Goal: Obtain resource: Download file/media

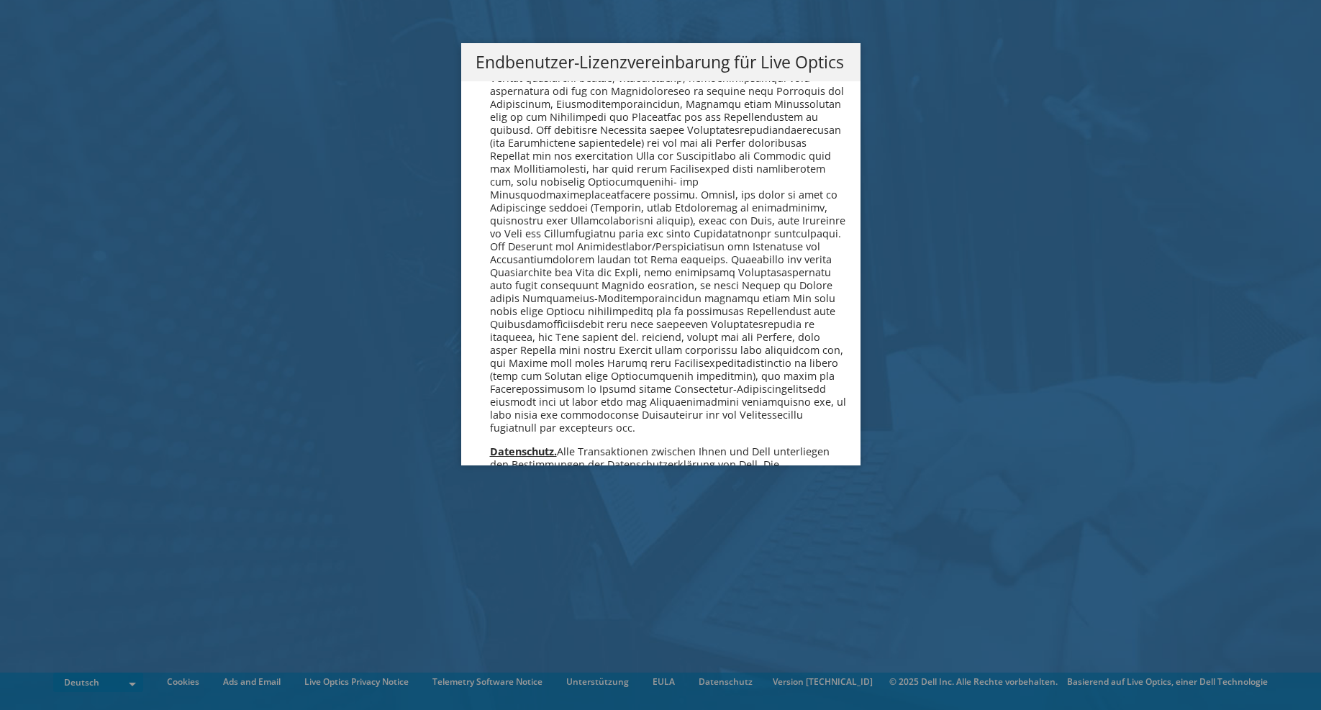
scroll to position [7075, 0]
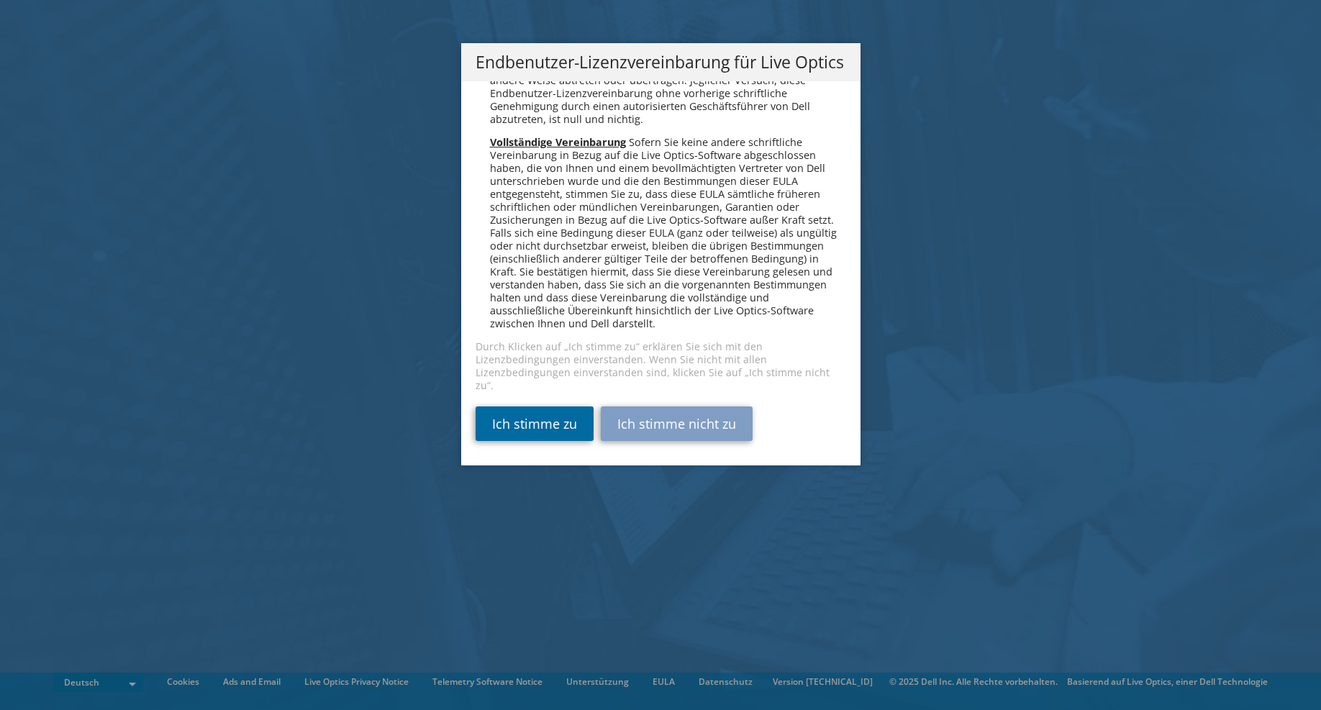
click at [515, 439] on link "Ich stimme zu" at bounding box center [535, 424] width 118 height 35
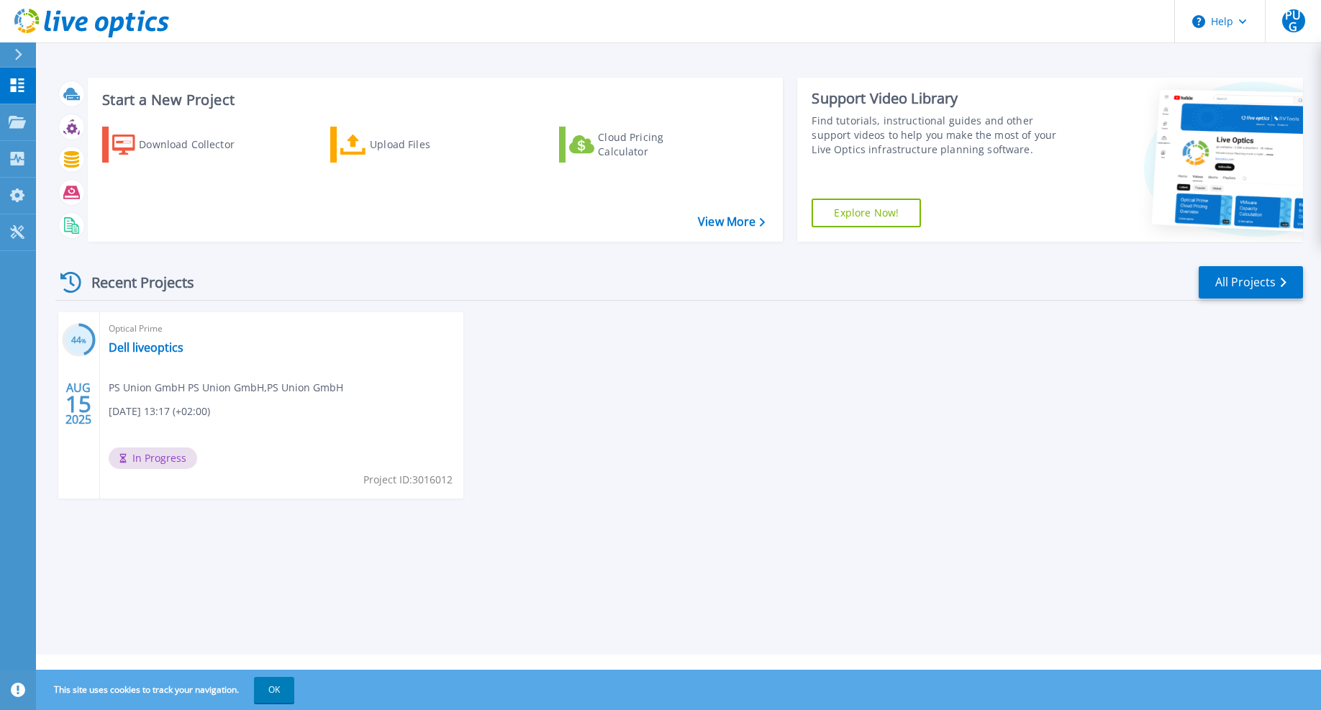
click at [923, 533] on div "Recent Projects All Projects 44 % [DATE] Optical Prime Dell liveoptics PS Union…" at bounding box center [679, 396] width 1248 height 286
click at [860, 435] on div "44 % [DATE] Optical Prime Dell liveoptics PS Union GmbH PS Union GmbH , PS Unio…" at bounding box center [674, 419] width 1260 height 215
click at [29, 155] on link "Collectors Collectors" at bounding box center [18, 159] width 36 height 37
click at [1035, 470] on div "44 % [DATE] Optical Prime Dell liveoptics PS Union GmbH PS Union GmbH , PS Unio…" at bounding box center [674, 419] width 1260 height 215
click at [155, 147] on div "Download Collector" at bounding box center [196, 144] width 115 height 29
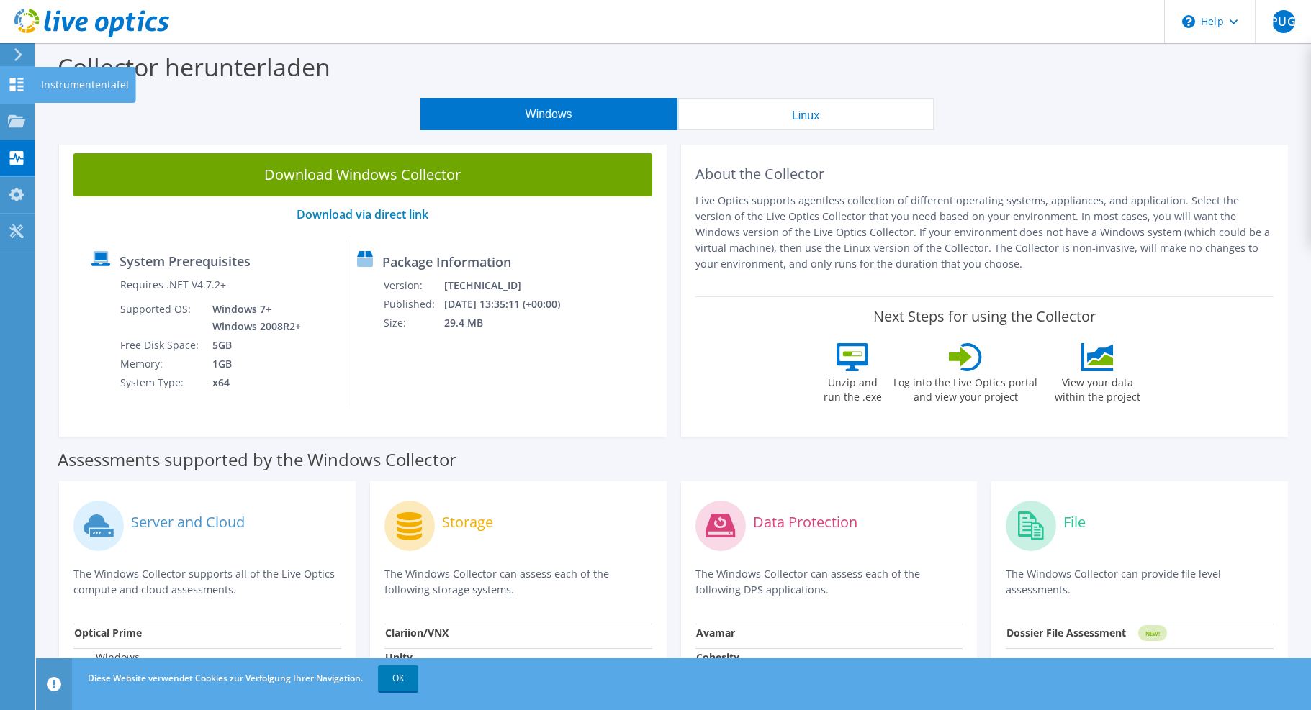
click at [23, 91] on use at bounding box center [17, 85] width 14 height 14
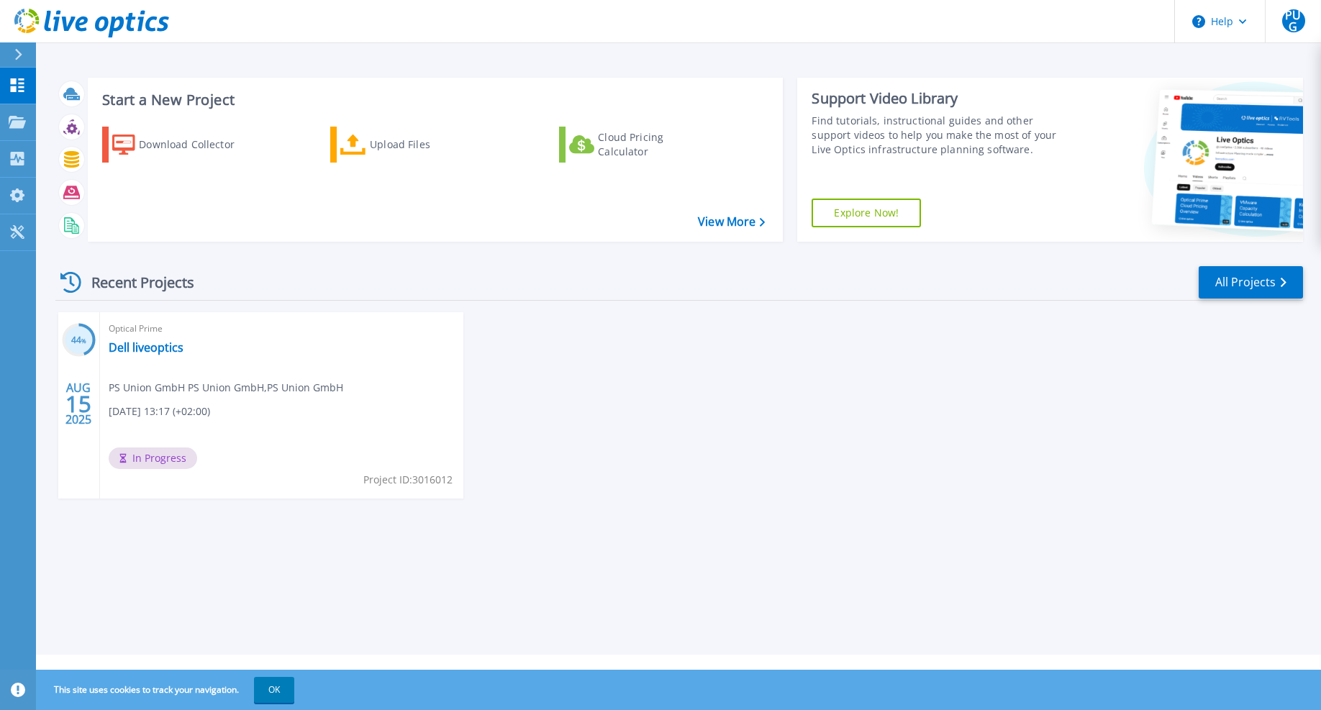
click at [955, 477] on div "44 % [DATE] Optical Prime Dell liveoptics PS Union GmbH PS Union GmbH , PS Unio…" at bounding box center [674, 419] width 1260 height 215
click at [146, 351] on link "Dell liveoptics" at bounding box center [146, 347] width 75 height 14
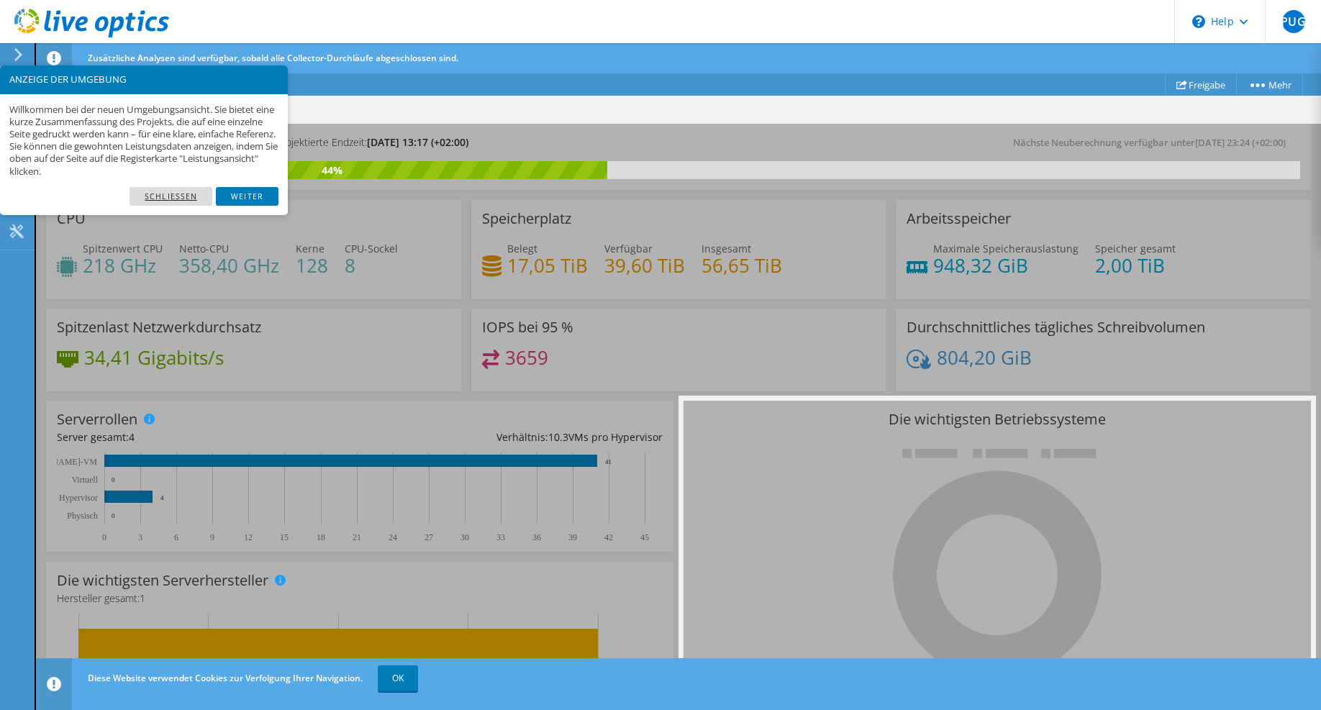
click at [187, 188] on link "Schließen" at bounding box center [171, 196] width 83 height 19
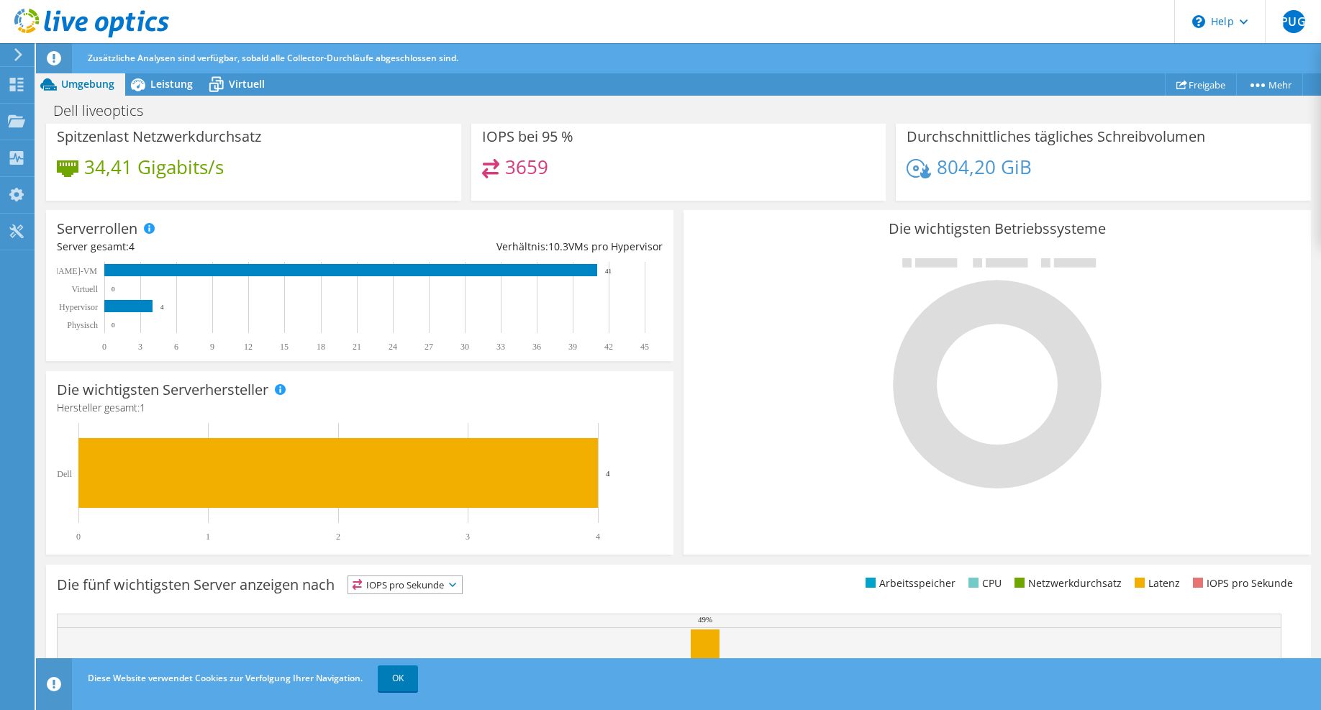
scroll to position [335, 0]
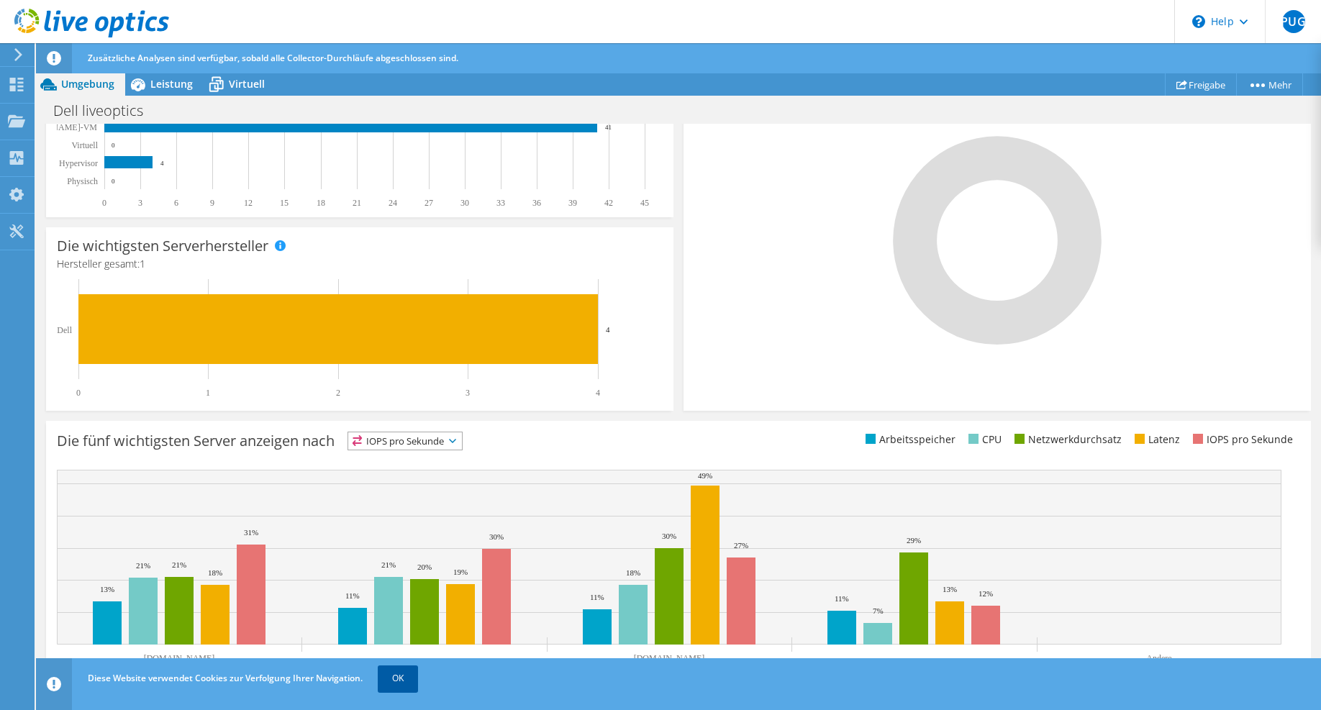
click at [417, 679] on span "OK" at bounding box center [400, 678] width 52 height 12
click at [413, 679] on link "OK" at bounding box center [398, 679] width 40 height 26
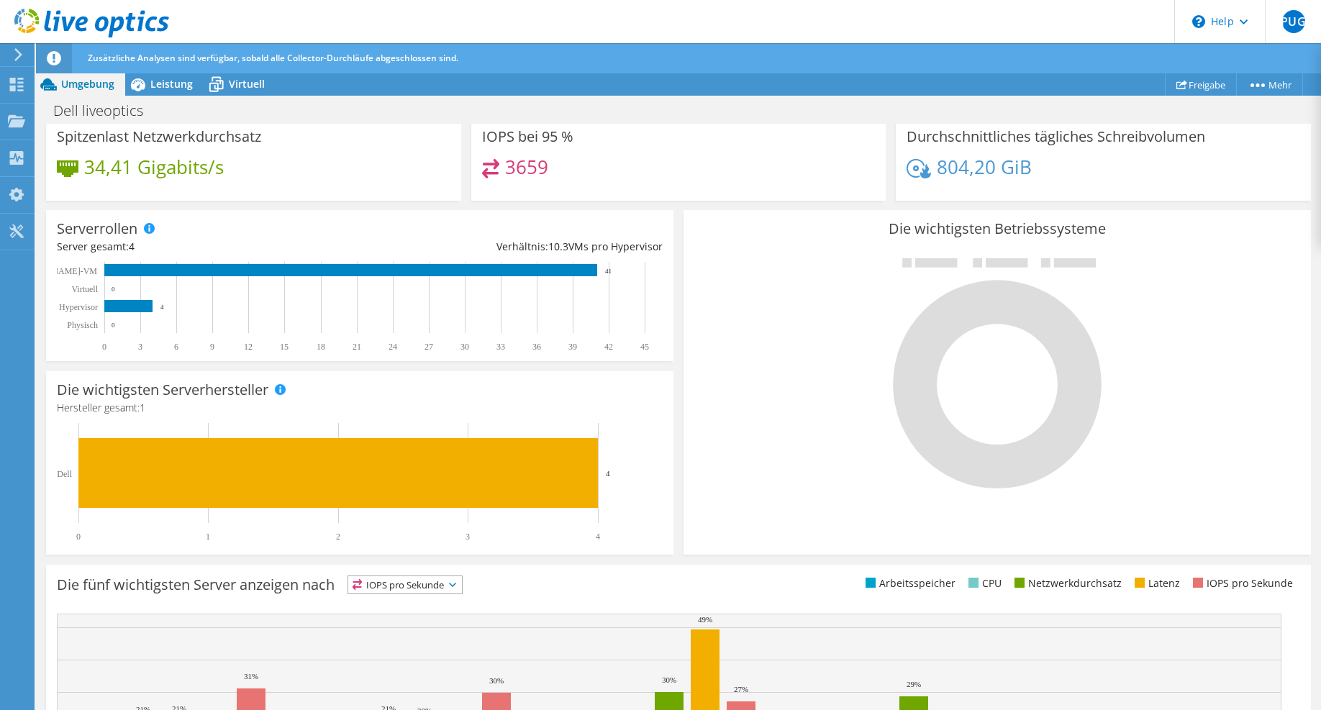
scroll to position [0, 0]
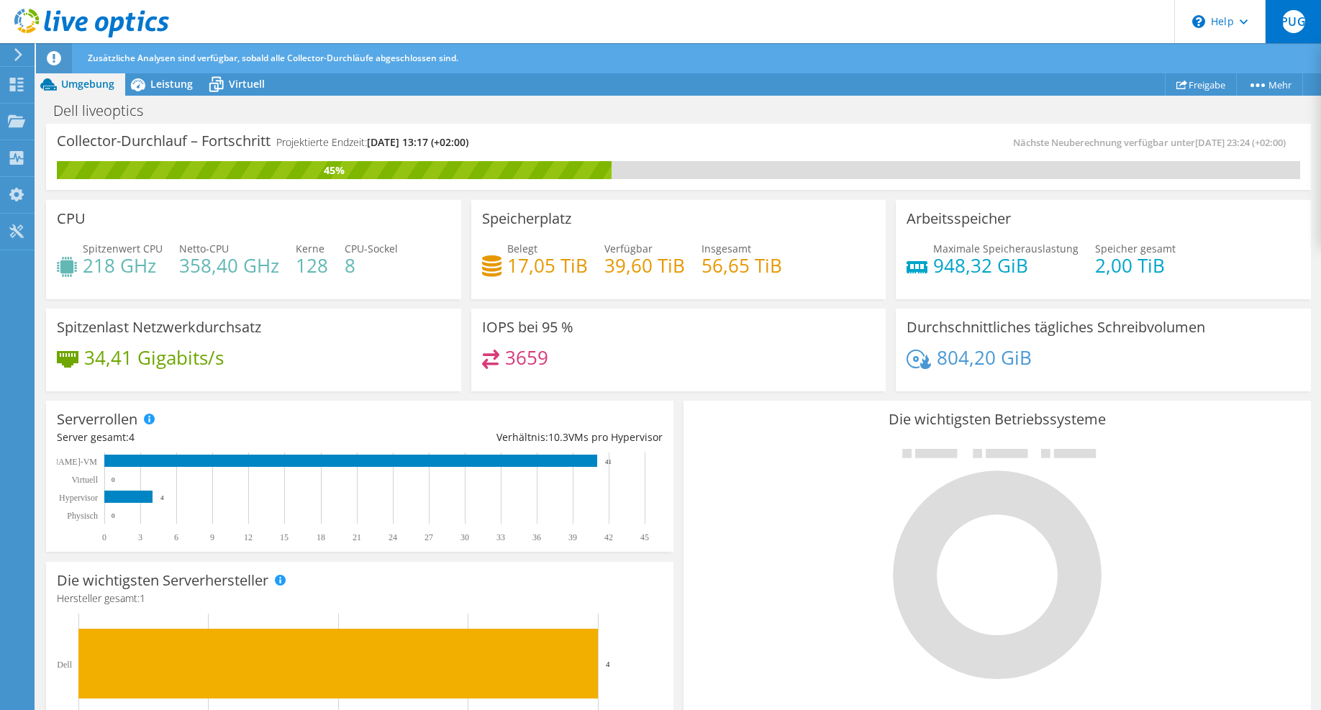
click at [1293, 24] on span "PUG" at bounding box center [1294, 21] width 23 height 23
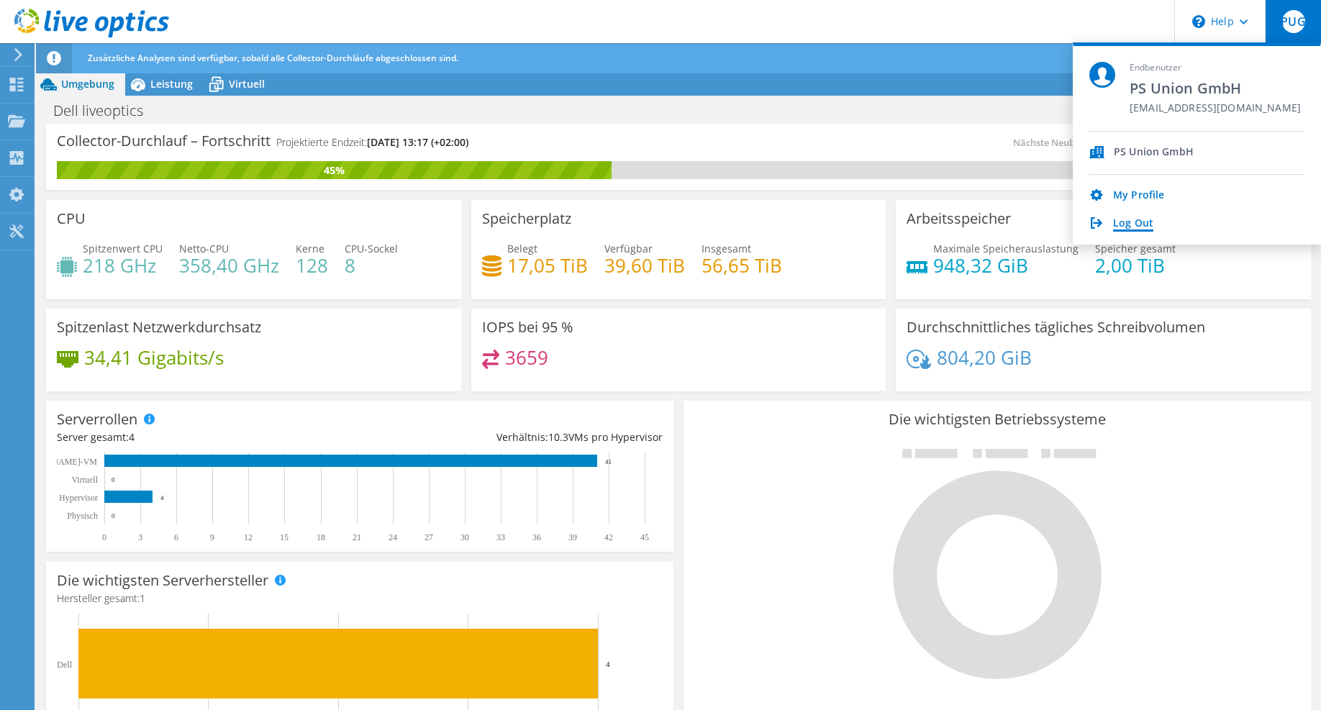
click at [1139, 222] on link "Log Out" at bounding box center [1133, 224] width 40 height 14
